Goal: Task Accomplishment & Management: Manage account settings

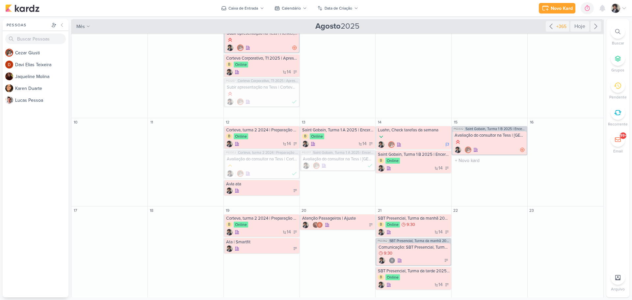
scroll to position [165, 0]
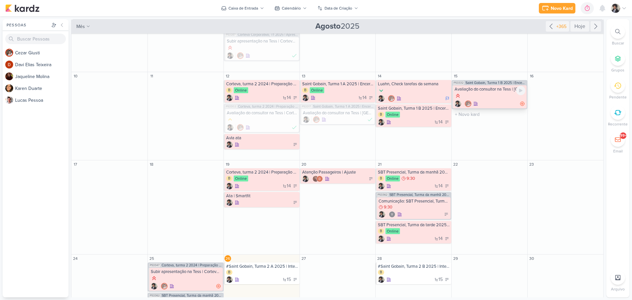
click at [487, 93] on div at bounding box center [490, 96] width 71 height 7
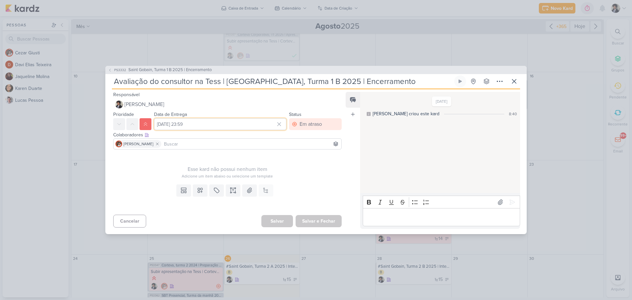
click at [196, 124] on input "[DATE] 23:59" at bounding box center [220, 124] width 132 height 12
click at [234, 196] on div "26" at bounding box center [237, 197] width 10 height 10
type input "[DATE] 23:59"
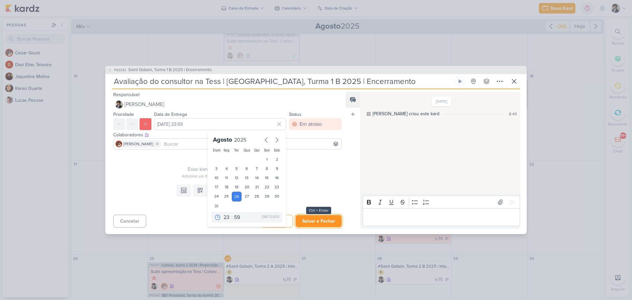
click at [323, 220] on button "Salvar e Fechar" at bounding box center [319, 221] width 46 height 12
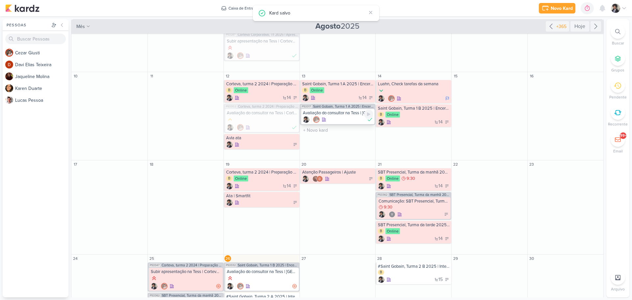
click at [339, 115] on div "Avaliação do consultor na Tess | [GEOGRAPHIC_DATA], Turma 1 A 2025 | Encerramen…" at bounding box center [338, 112] width 71 height 5
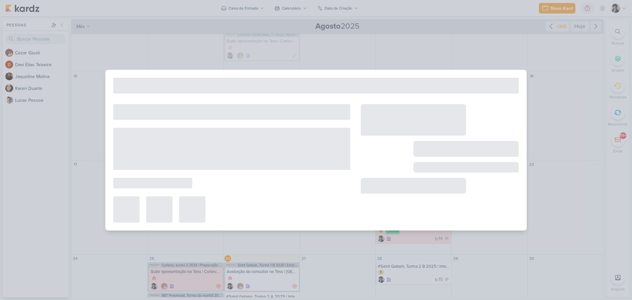
type input "Avaliação do consultor na Tess | [GEOGRAPHIC_DATA], Turma 1 A 2025 | Encerramen…"
type input "[DATE] 23:59"
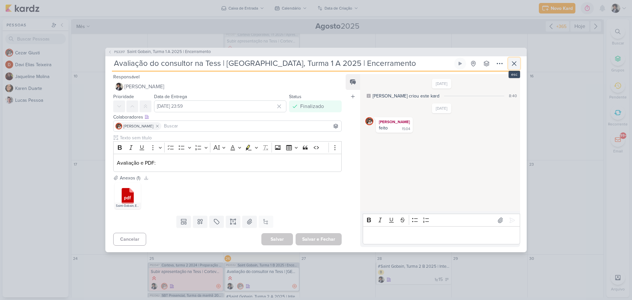
click at [517, 62] on icon at bounding box center [515, 64] width 8 height 8
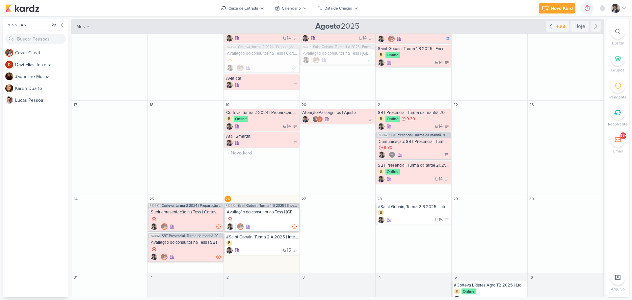
scroll to position [231, 0]
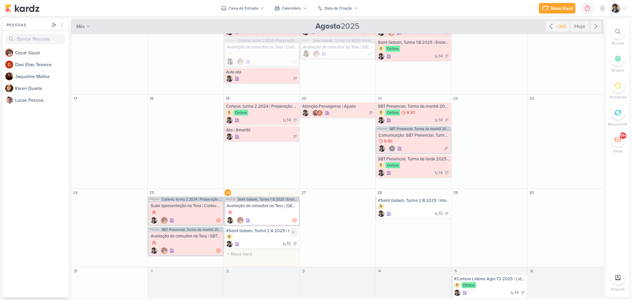
click at [266, 240] on div "#Saint Gobain, Turma 2 A 2025 | Integração B 15" at bounding box center [262, 238] width 76 height 22
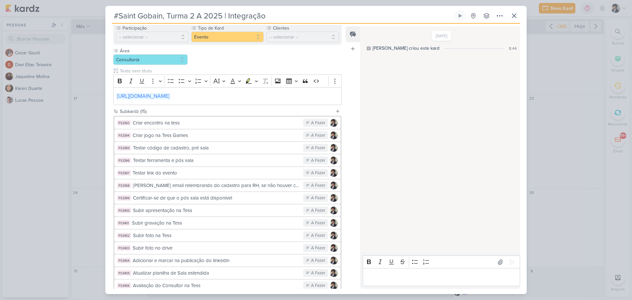
scroll to position [132, 0]
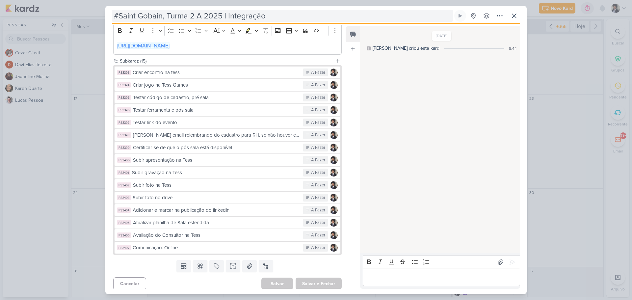
click at [209, 17] on input "#Saint Gobain, Turma 2 A 2025 | Integração" at bounding box center [282, 16] width 341 height 12
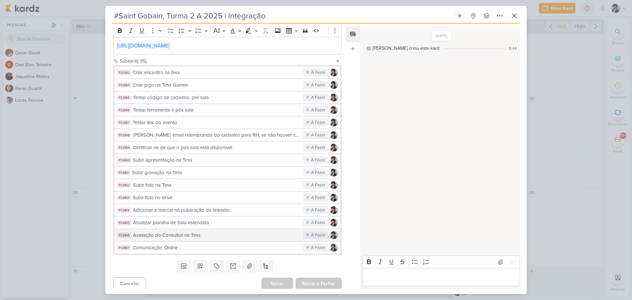
click at [214, 237] on div "Avaliação do Consultor na Tess" at bounding box center [216, 236] width 167 height 8
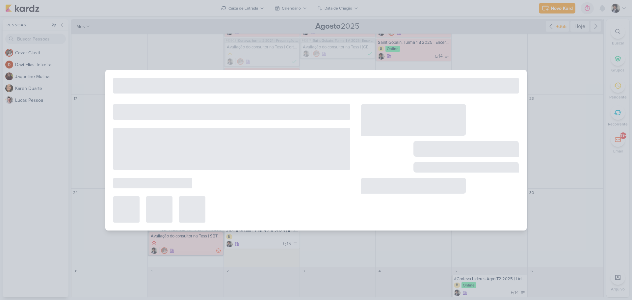
type input "Avaliação do Consultor na Tess"
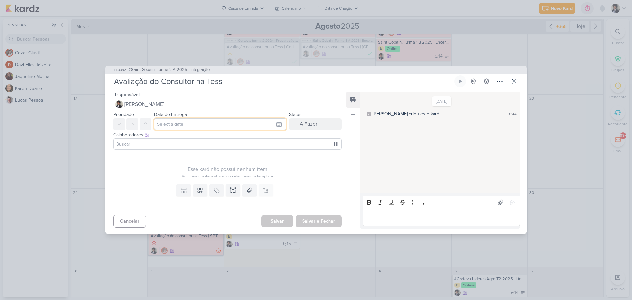
click at [184, 124] on input "text" at bounding box center [220, 124] width 132 height 12
drag, startPoint x: 234, startPoint y: 197, endPoint x: 173, endPoint y: 144, distance: 80.1
click at [234, 196] on div "26" at bounding box center [237, 197] width 10 height 10
type input "[DATE] 23:59"
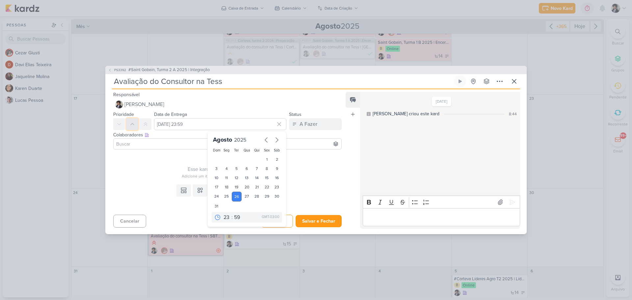
click at [136, 125] on button at bounding box center [132, 124] width 12 height 12
click at [166, 142] on input at bounding box center [227, 144] width 225 height 8
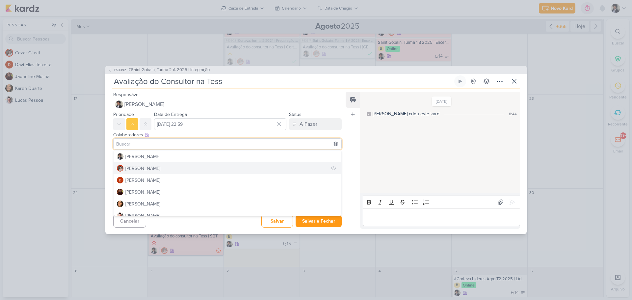
drag, startPoint x: 160, startPoint y: 168, endPoint x: 147, endPoint y: 164, distance: 13.7
click at [160, 168] on button "[PERSON_NAME]" at bounding box center [228, 168] width 228 height 12
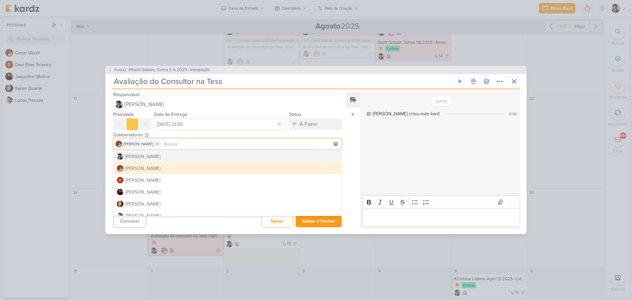
click at [109, 156] on div "Esse kard não possui nenhum item Adicione um item abaixo ou selecione um templa…" at bounding box center [224, 167] width 239 height 30
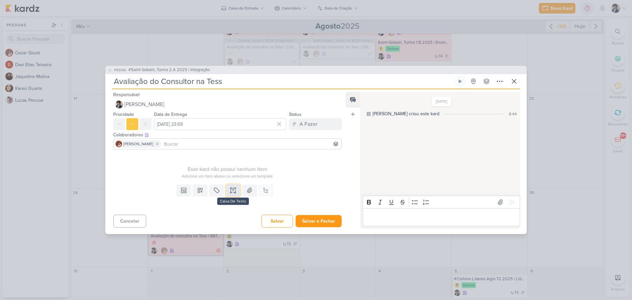
click at [233, 190] on icon at bounding box center [233, 190] width 7 height 7
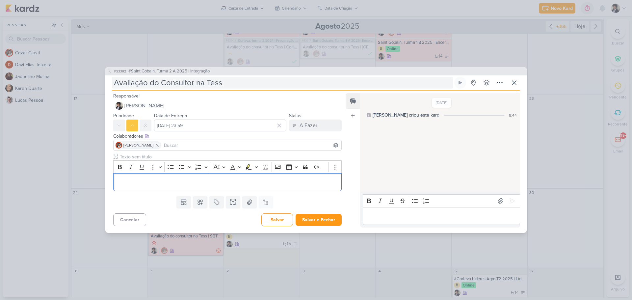
click at [229, 83] on input "Avaliação do Consultor na Tess" at bounding box center [282, 83] width 341 height 12
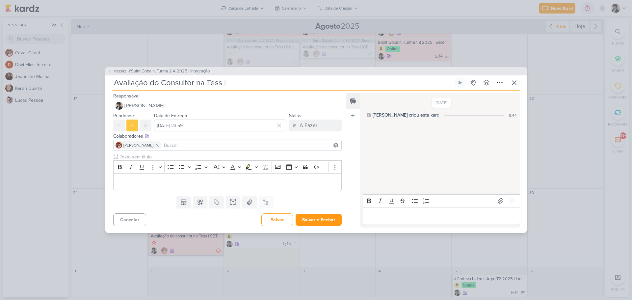
paste input "#Saint Gobain, Turma 2 A 2025 | Integração"
click at [234, 83] on input "Avaliação do Consultor na Tess | #[GEOGRAPHIC_DATA], Turma 2 A 2025 | Integração" at bounding box center [282, 83] width 341 height 12
click at [164, 183] on p "Editor editing area: main" at bounding box center [227, 182] width 221 height 8
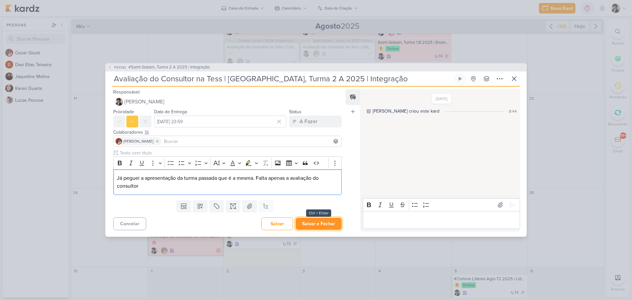
click at [316, 224] on button "Salvar e Fechar" at bounding box center [319, 224] width 46 height 12
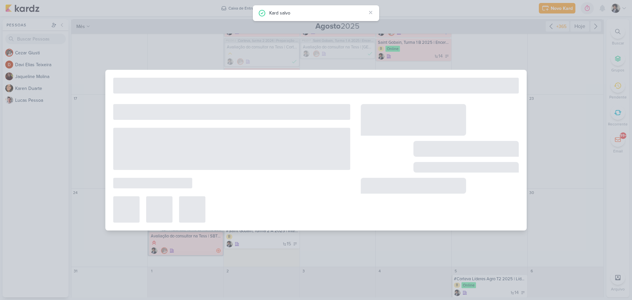
type input "#Saint Gobain, Turma 2 A 2025 | Integração"
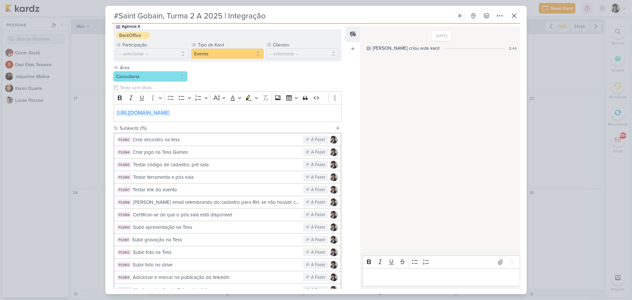
scroll to position [134, 0]
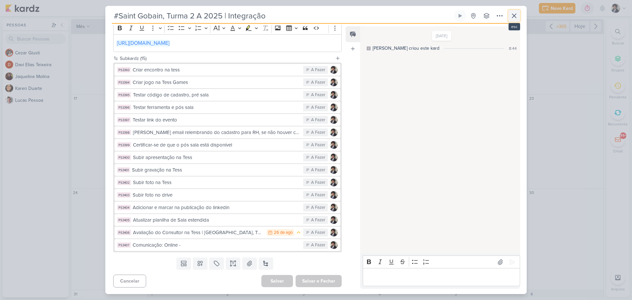
click at [516, 17] on icon at bounding box center [515, 16] width 4 height 4
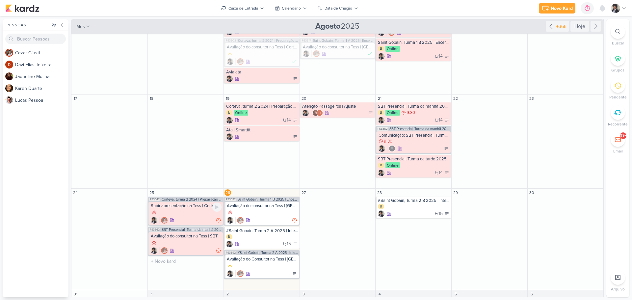
click at [200, 207] on div "Subir apresentação na Tess | Corteva, turma 2 2024 | Preparação para futuro pro…" at bounding box center [186, 205] width 71 height 5
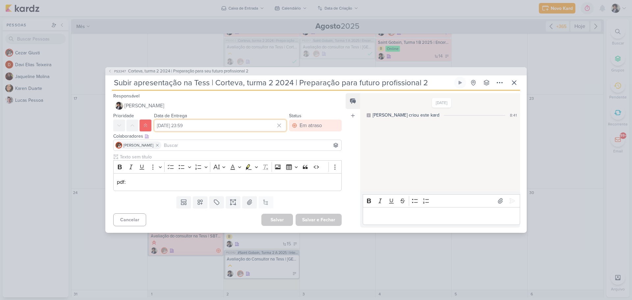
click at [228, 125] on input "[DATE] 23:59" at bounding box center [220, 126] width 132 height 12
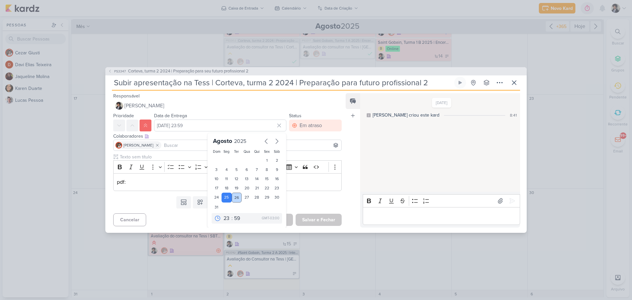
click at [237, 197] on div "26" at bounding box center [237, 198] width 10 height 10
type input "[DATE] 23:59"
click at [317, 220] on button "Salvar e Fechar" at bounding box center [319, 220] width 46 height 12
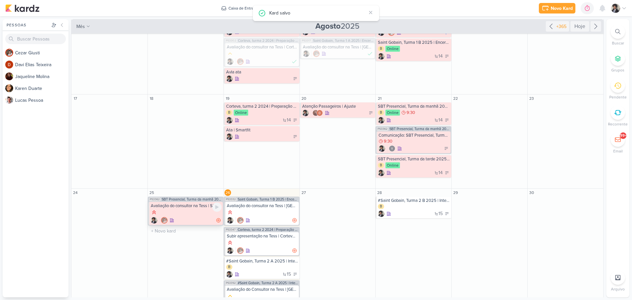
click at [190, 213] on div at bounding box center [186, 212] width 71 height 7
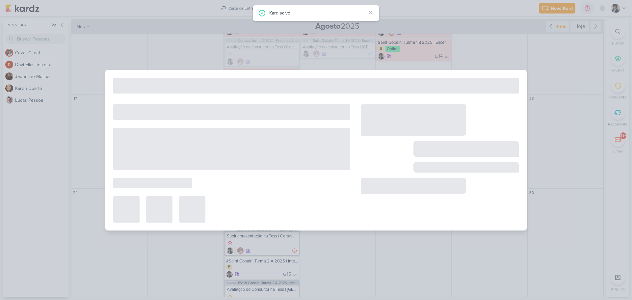
type input "Avaliação do consultor na Tess | SBT Turma manhã e tarde| O melhor do conflito"
type input "[DATE] 23:59"
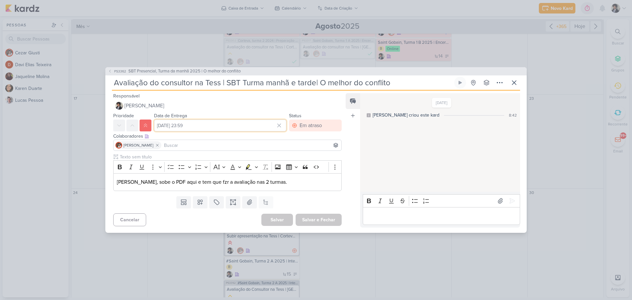
click at [236, 125] on input "[DATE] 23:59" at bounding box center [220, 126] width 132 height 12
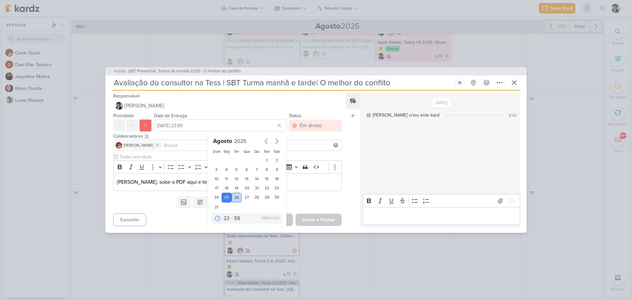
click at [234, 198] on div "26" at bounding box center [237, 198] width 10 height 10
type input "[DATE] 23:59"
click at [319, 219] on button "Salvar e Fechar" at bounding box center [319, 220] width 46 height 12
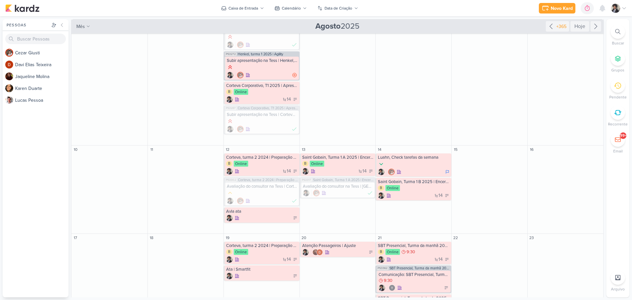
scroll to position [86, 0]
